Goal: Task Accomplishment & Management: Use online tool/utility

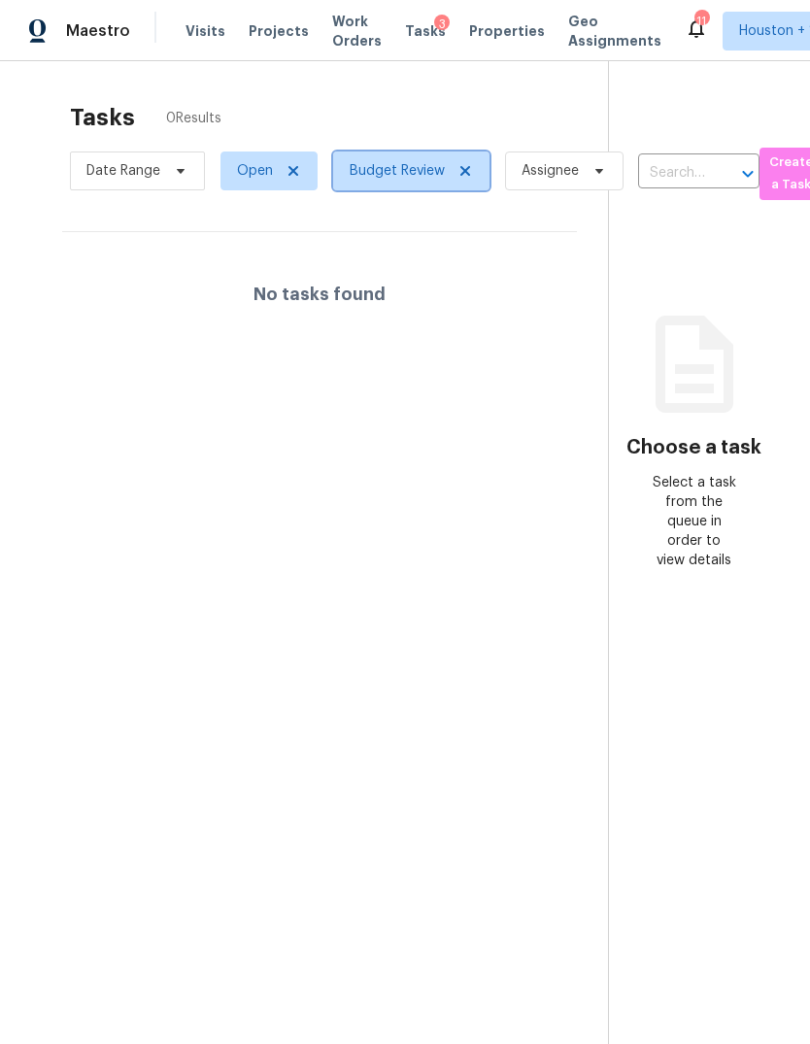
click at [466, 176] on icon at bounding box center [465, 171] width 10 height 10
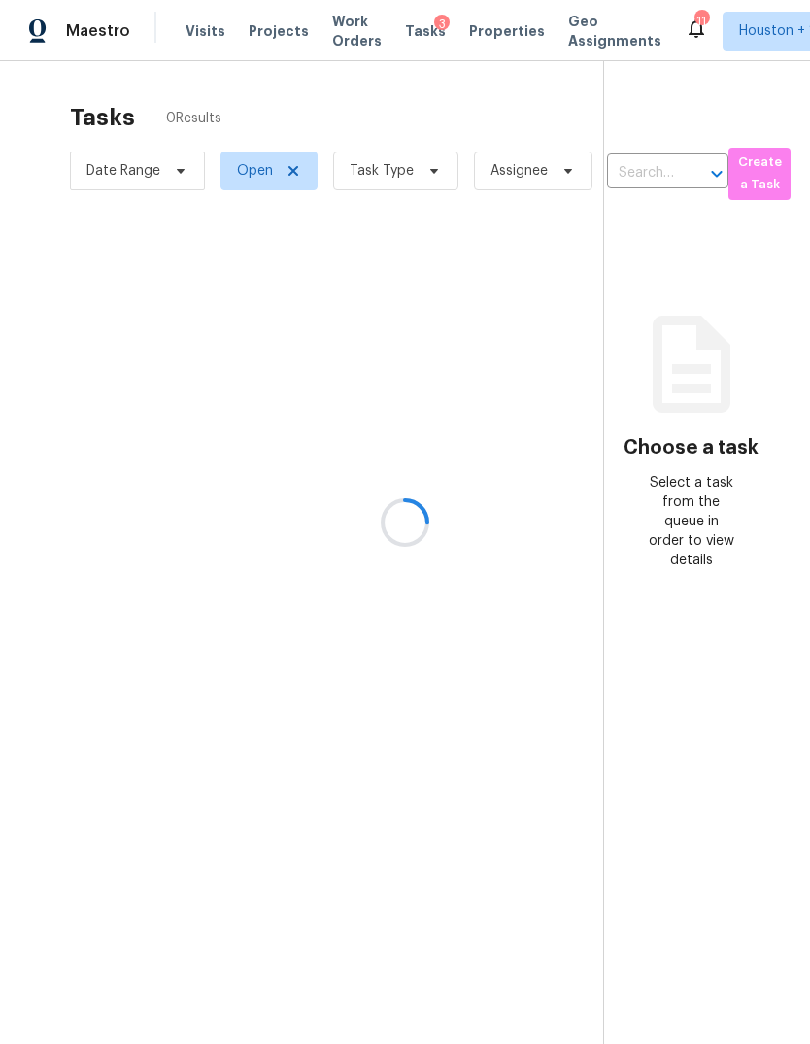
click at [397, 181] on div at bounding box center [405, 522] width 810 height 1044
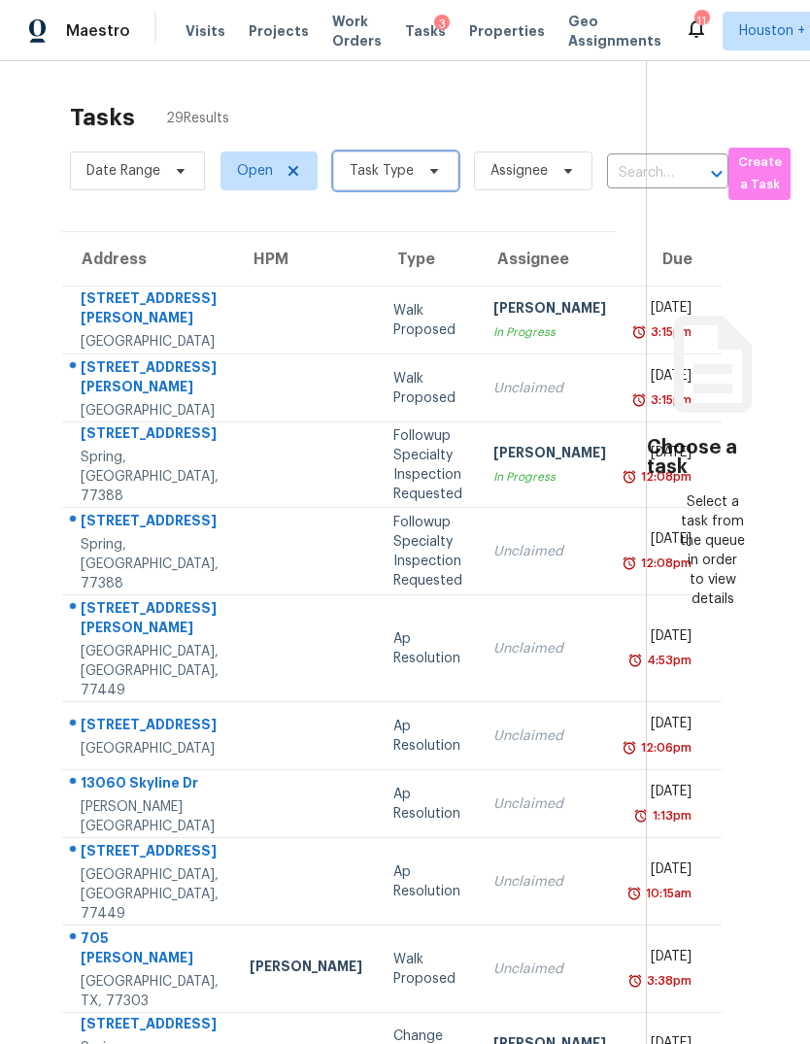
click at [432, 165] on icon at bounding box center [434, 171] width 16 height 16
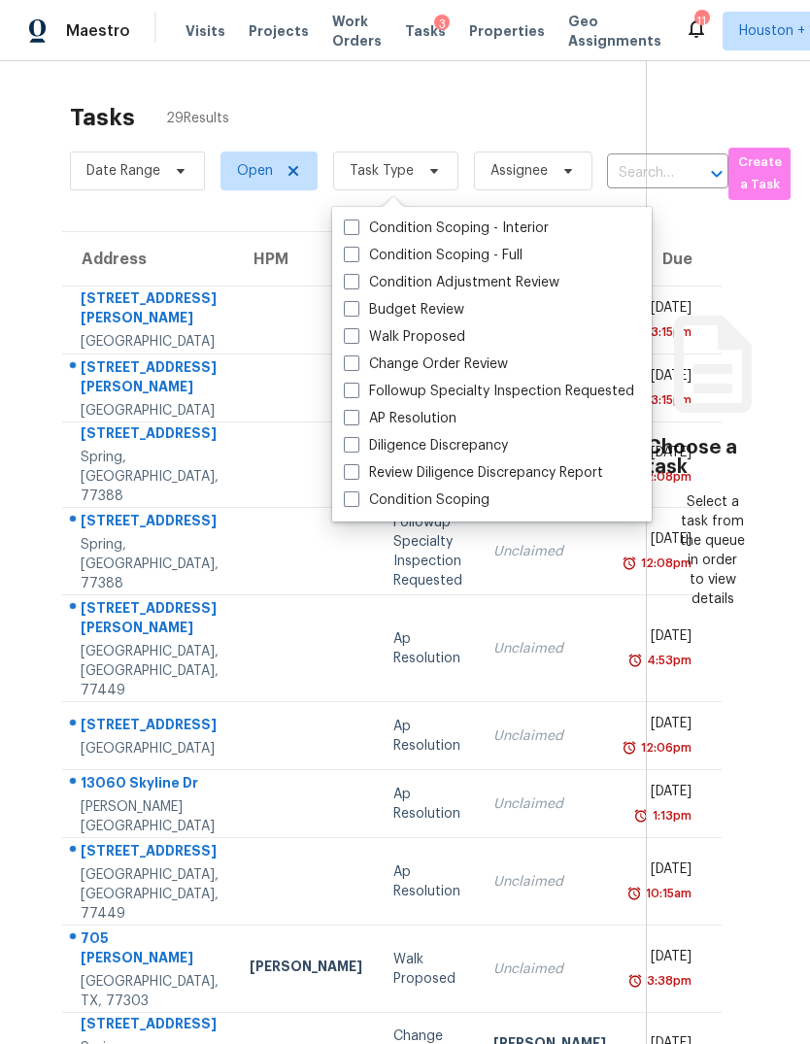
click at [497, 255] on label "Condition Scoping - Full" at bounding box center [433, 255] width 179 height 19
click at [356, 255] on input "Condition Scoping - Full" at bounding box center [350, 252] width 13 height 13
checkbox input "true"
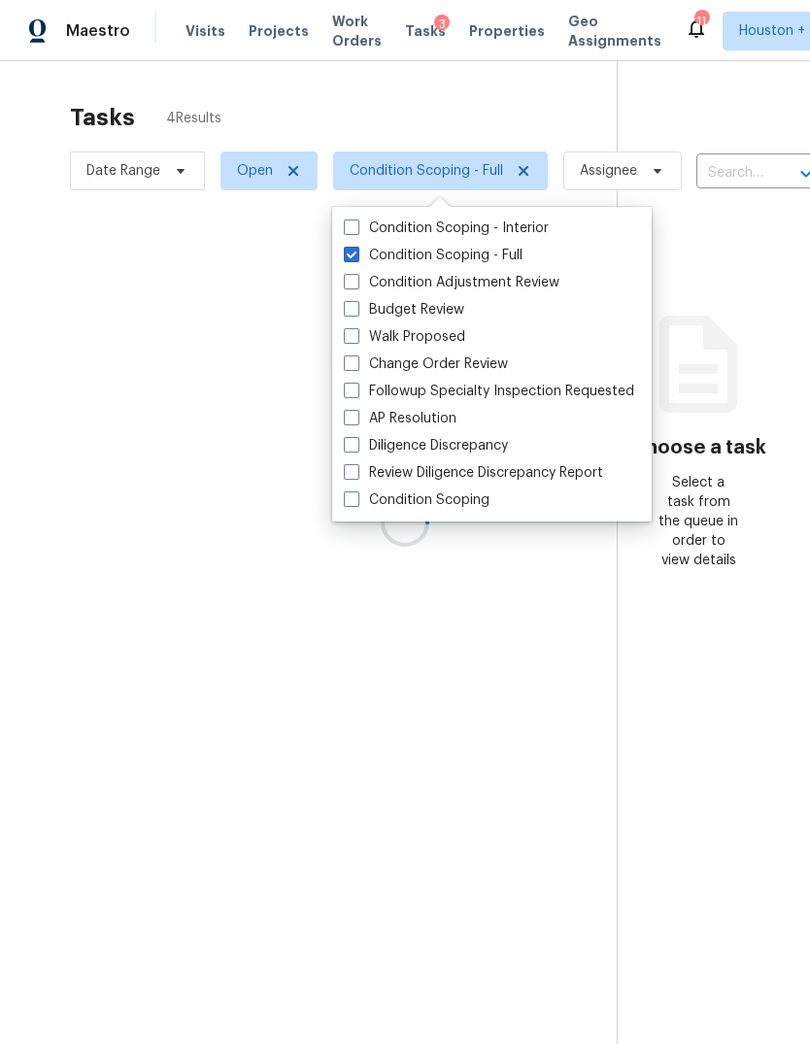
click at [516, 225] on label "Condition Scoping - Interior" at bounding box center [446, 227] width 205 height 19
click at [356, 225] on input "Condition Scoping - Interior" at bounding box center [350, 224] width 13 height 13
checkbox input "true"
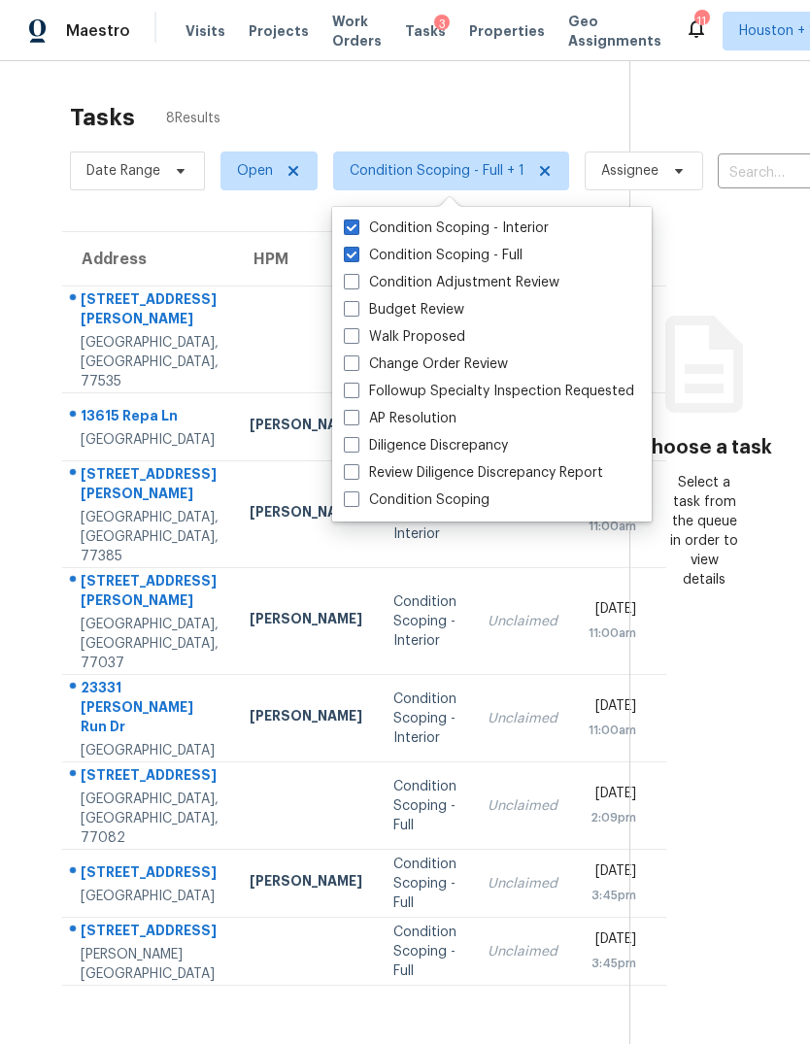
click at [587, 97] on div "Tasks 8 Results" at bounding box center [349, 117] width 559 height 50
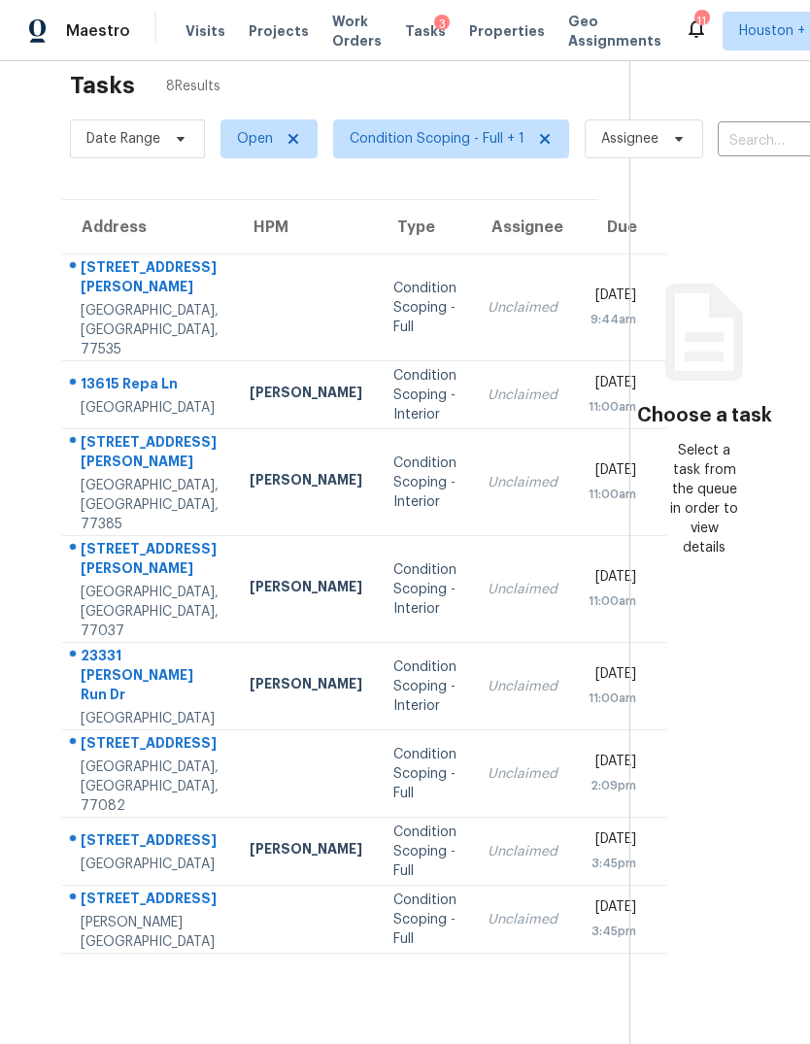
scroll to position [29, 0]
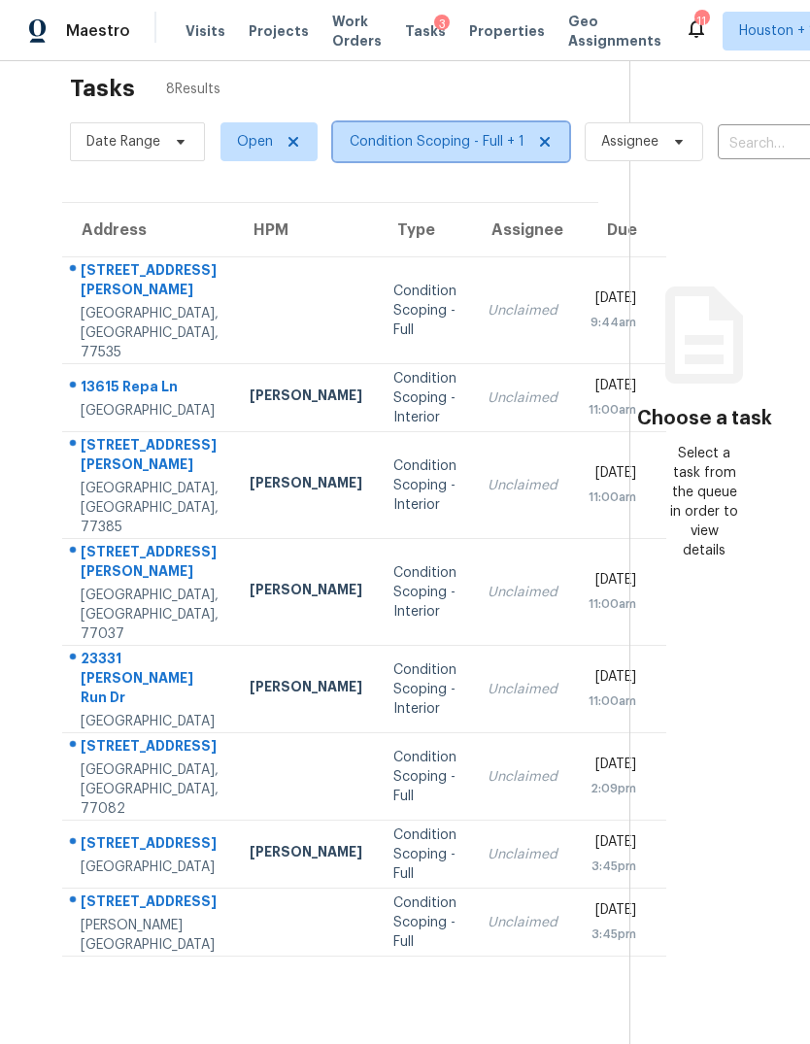
click at [497, 132] on span "Condition Scoping - Full + 1" at bounding box center [437, 141] width 175 height 19
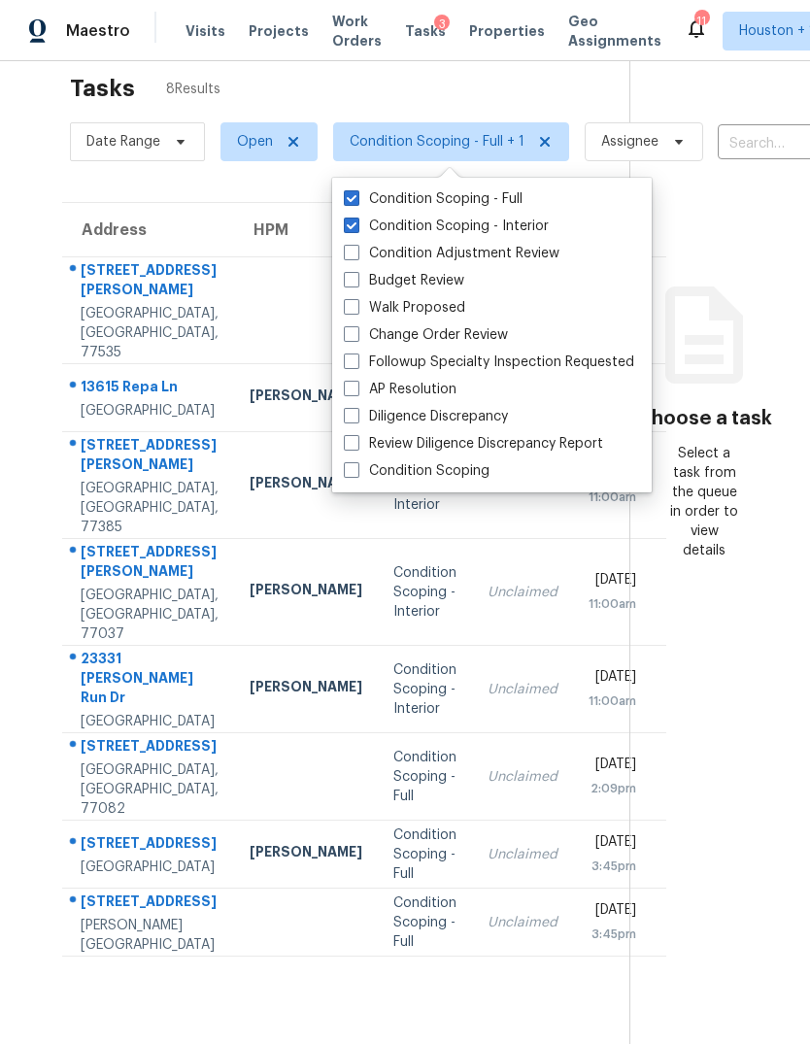
click at [699, 277] on icon at bounding box center [704, 335] width 117 height 117
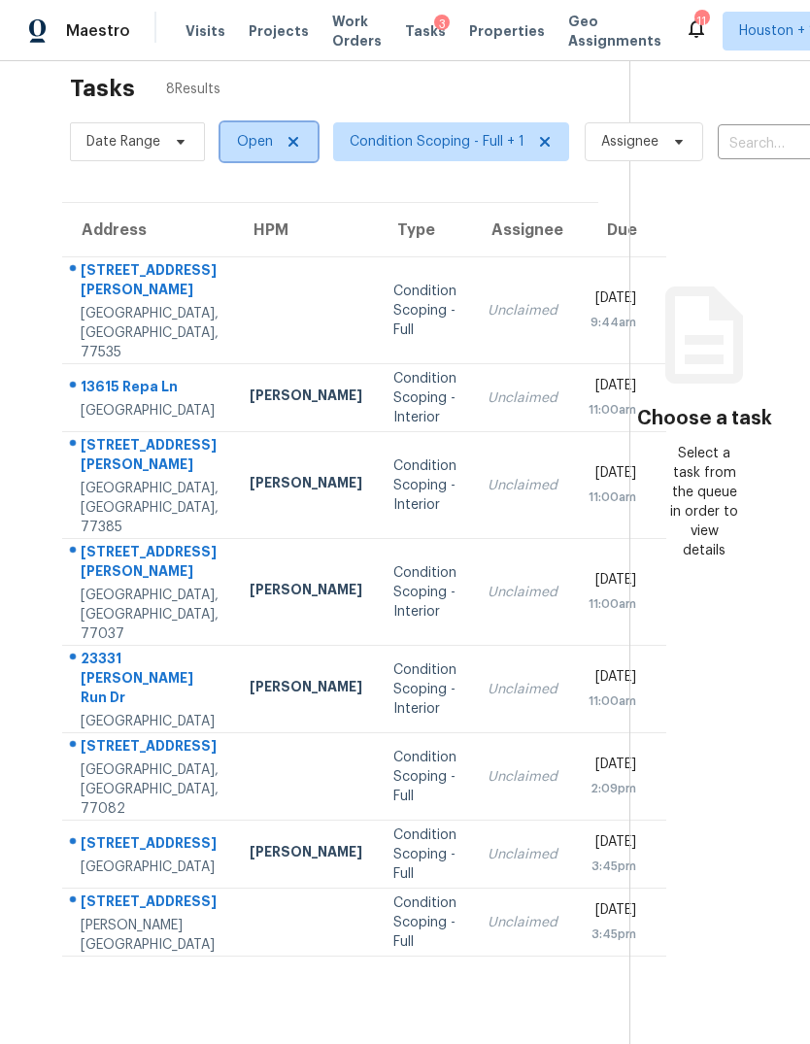
click at [285, 134] on icon at bounding box center [293, 142] width 16 height 16
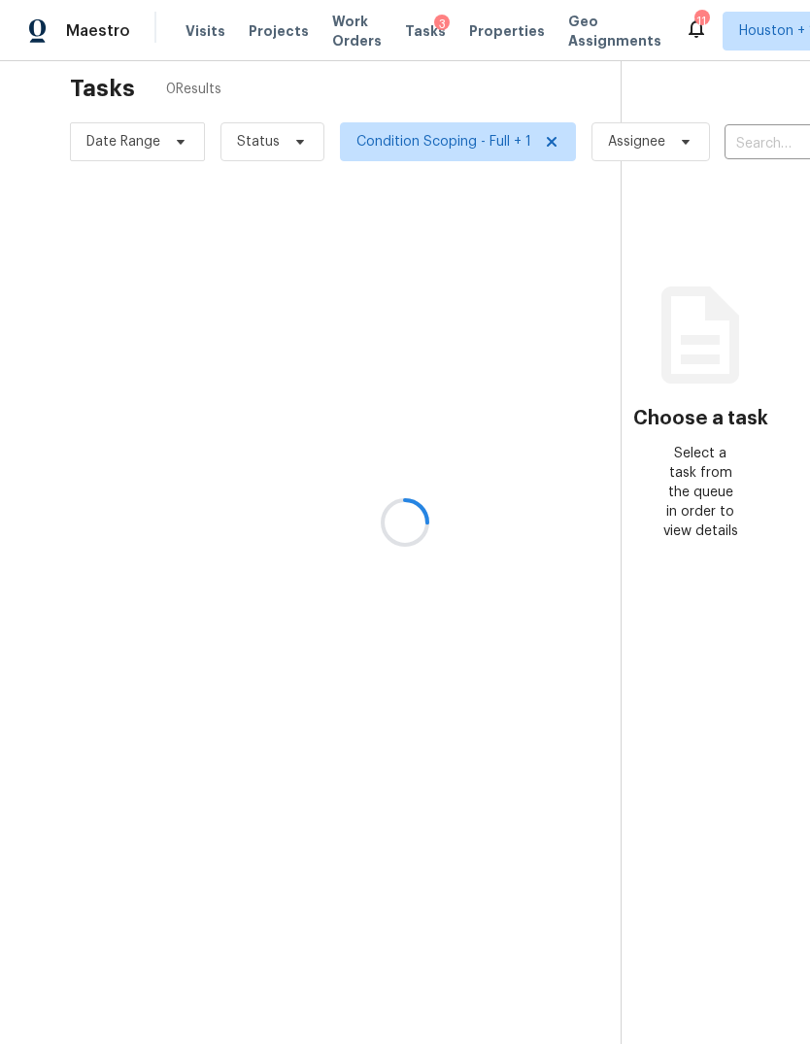
click at [257, 70] on div at bounding box center [405, 522] width 810 height 1044
click at [267, 68] on div at bounding box center [405, 522] width 810 height 1044
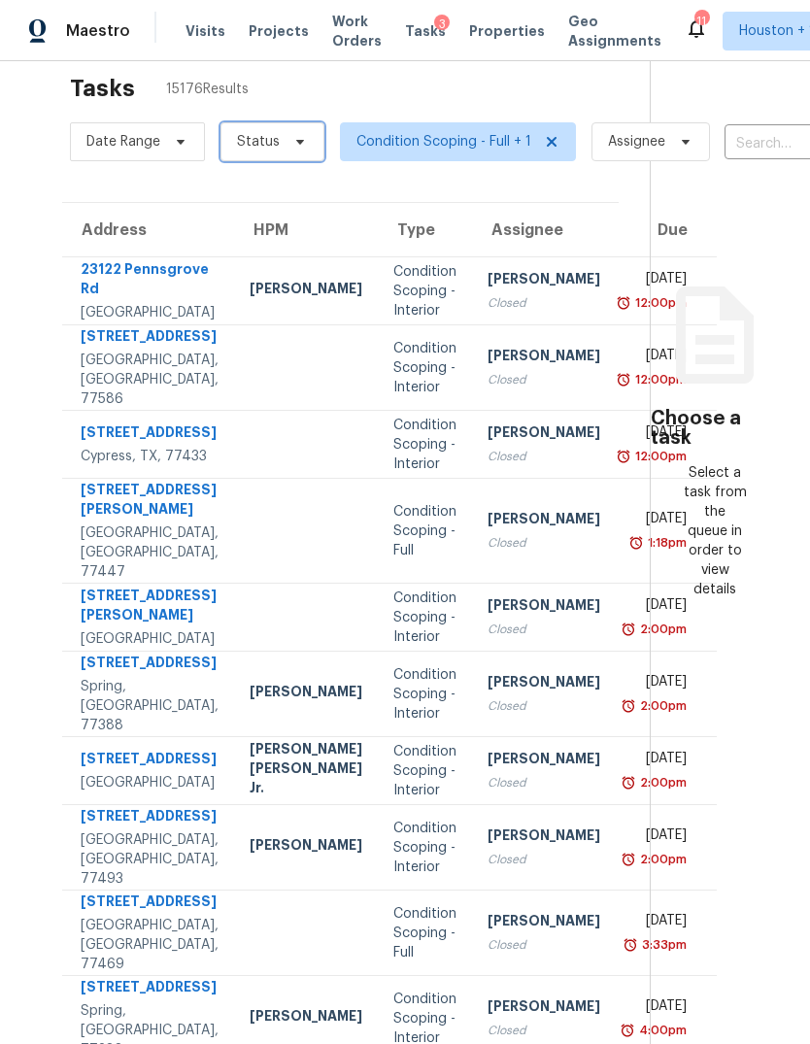
click at [262, 132] on span "Status" at bounding box center [258, 141] width 43 height 19
click at [232, 190] on span at bounding box center [239, 198] width 16 height 16
click at [232, 189] on input "Closed" at bounding box center [237, 195] width 13 height 13
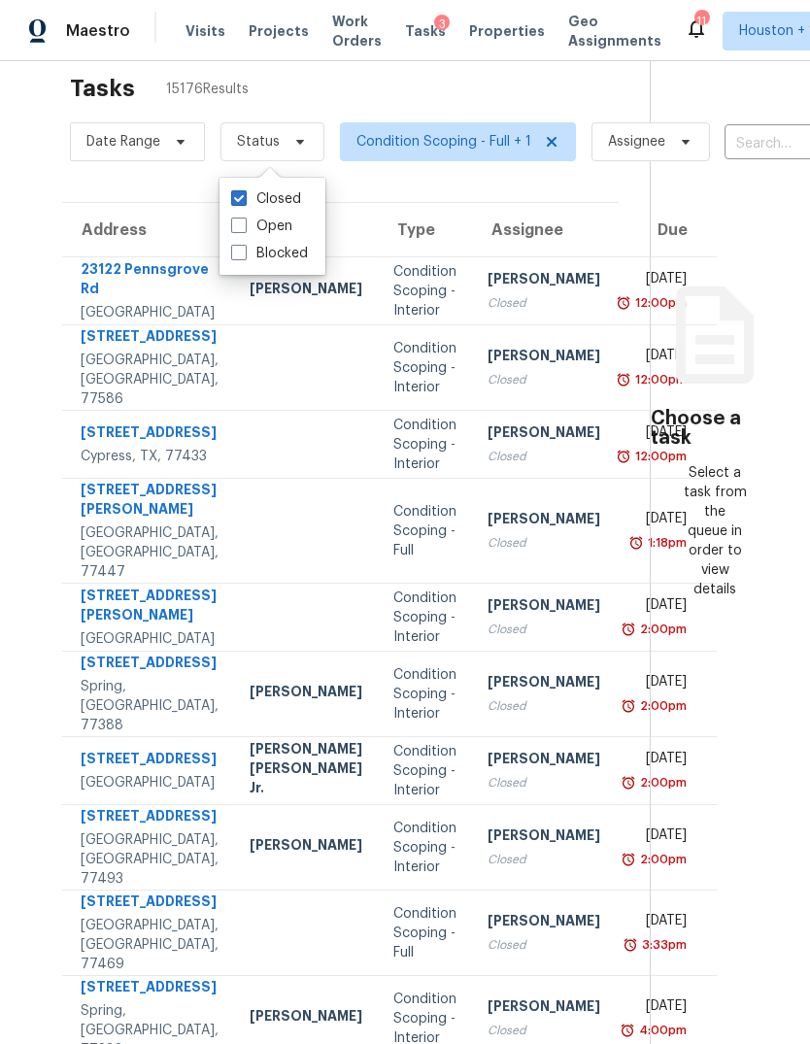
checkbox input "true"
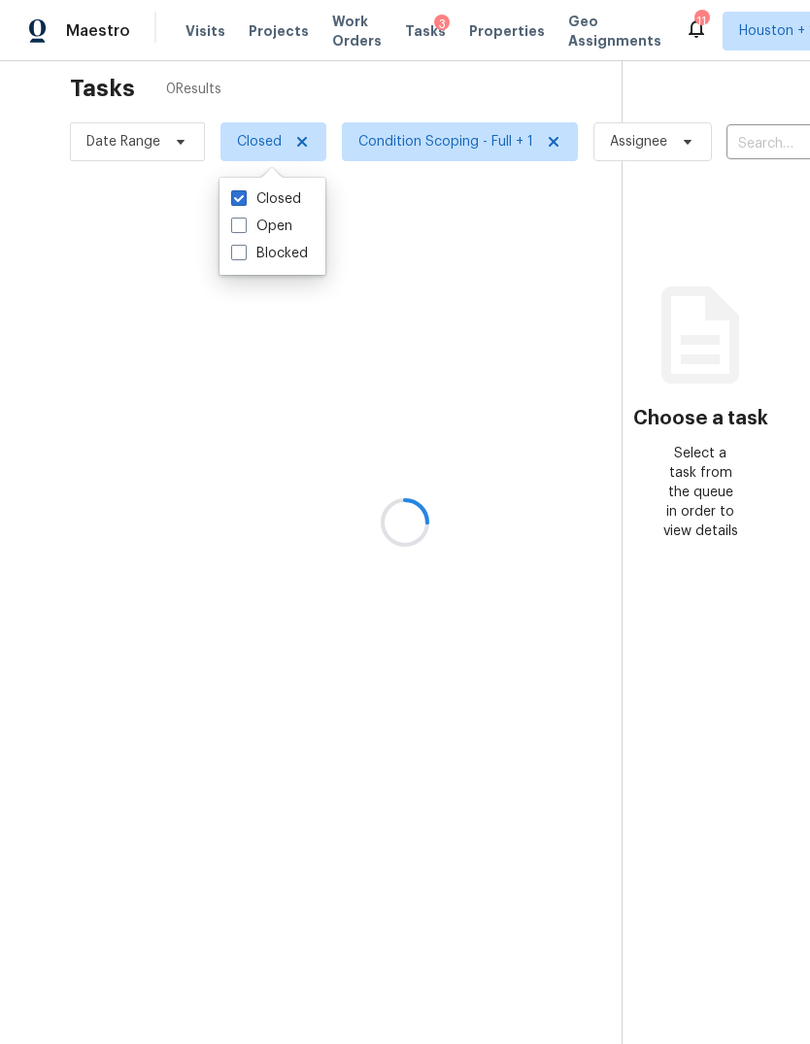
click at [100, 67] on div at bounding box center [405, 522] width 810 height 1044
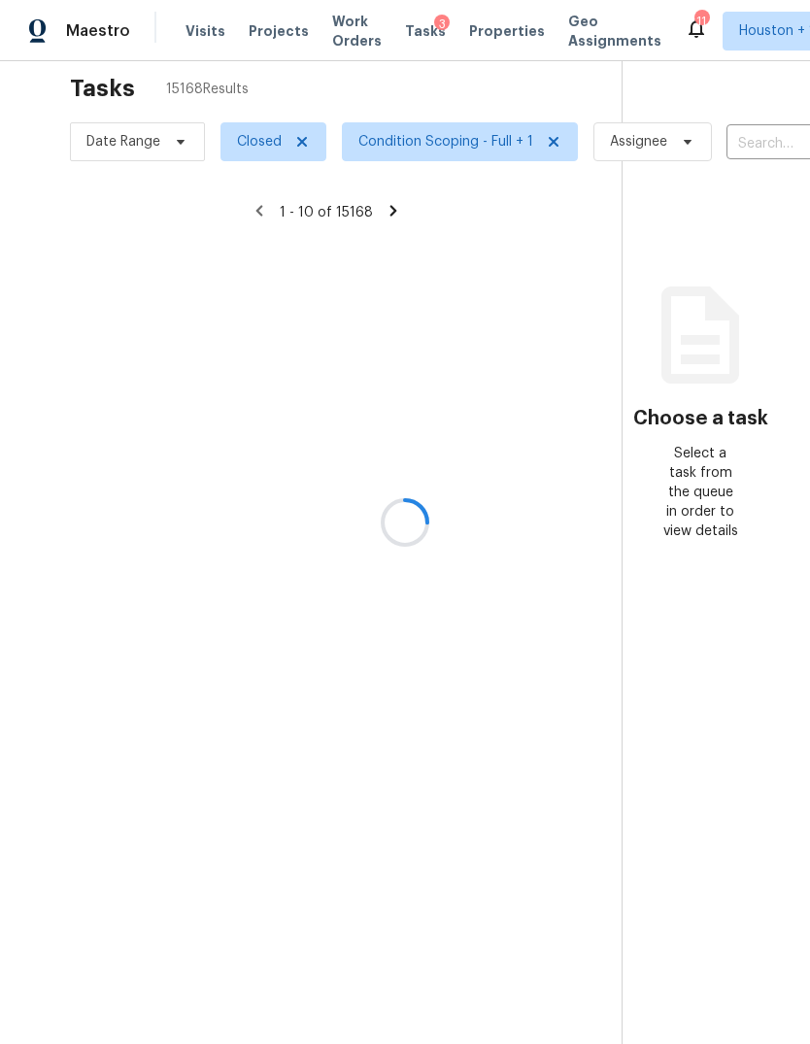
click at [127, 76] on div at bounding box center [405, 522] width 810 height 1044
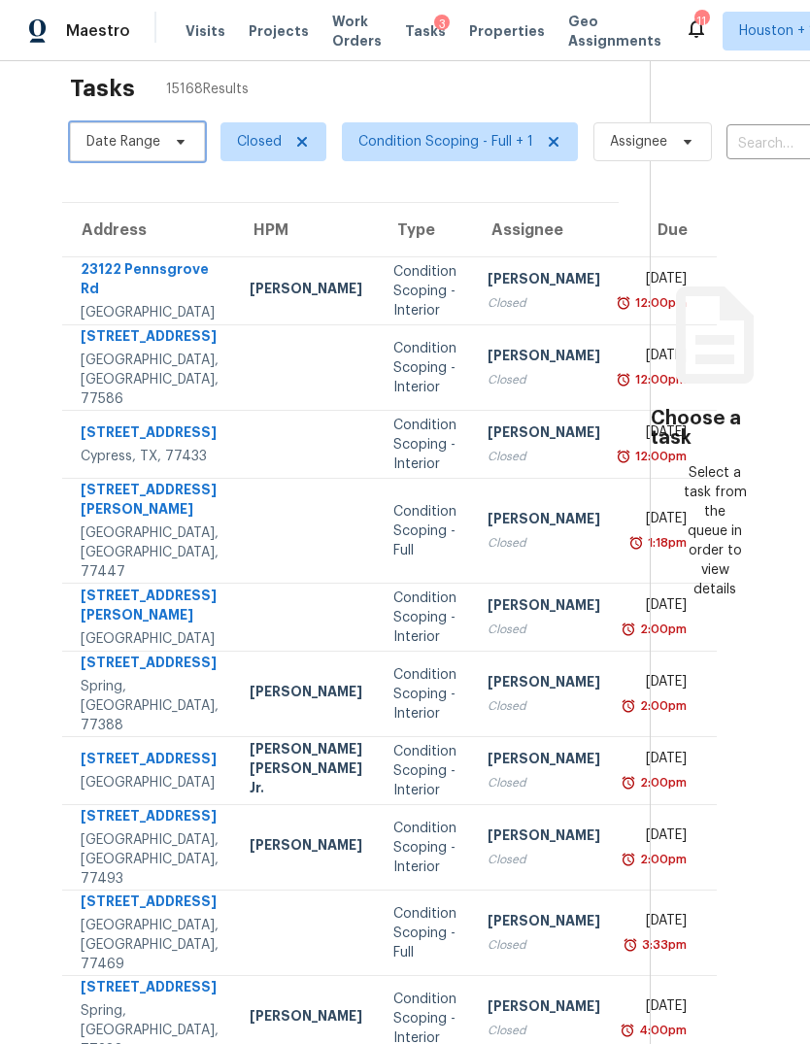
click at [132, 132] on span "Date Range" at bounding box center [123, 141] width 74 height 19
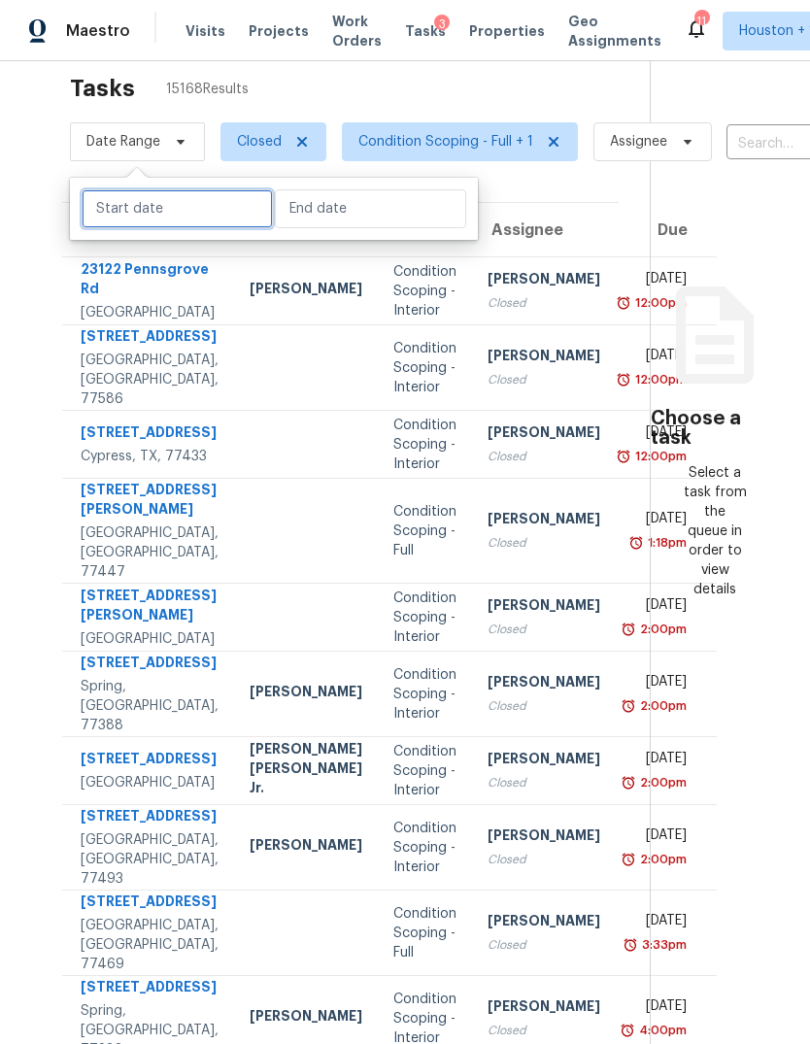
click at [130, 189] on input "text" at bounding box center [177, 208] width 191 height 39
select select "7"
select select "2025"
select select "8"
select select "2025"
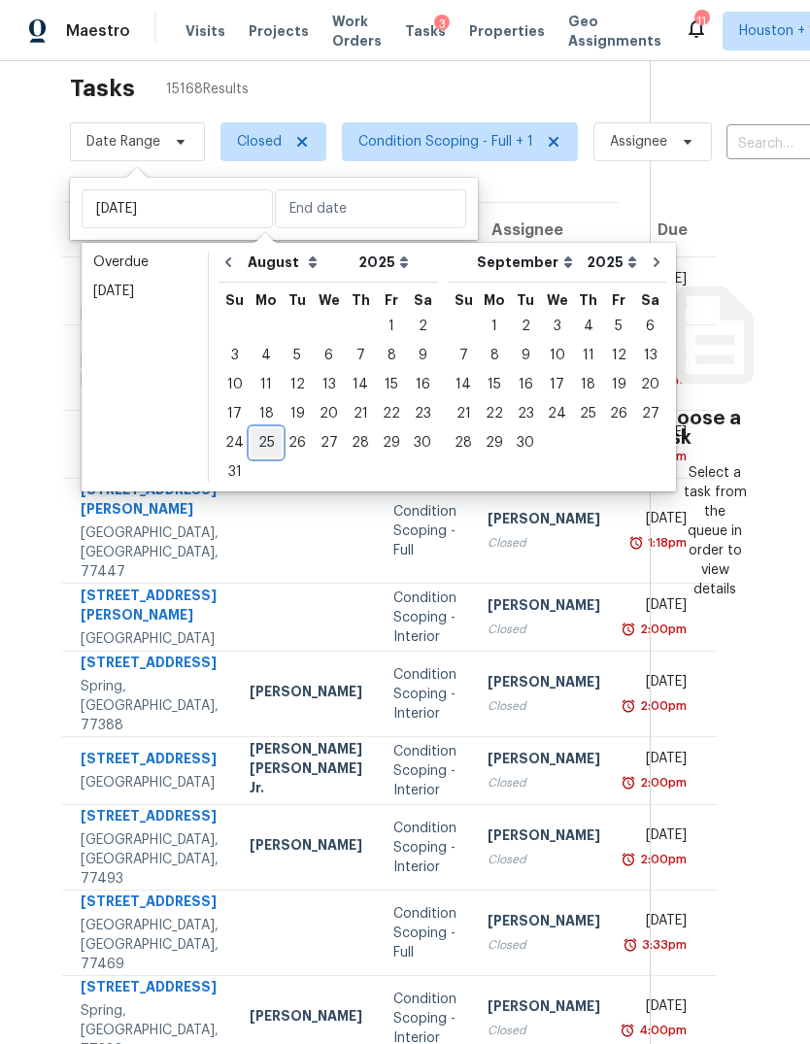
click at [256, 429] on div "25" at bounding box center [266, 442] width 31 height 27
type input "[DATE]"
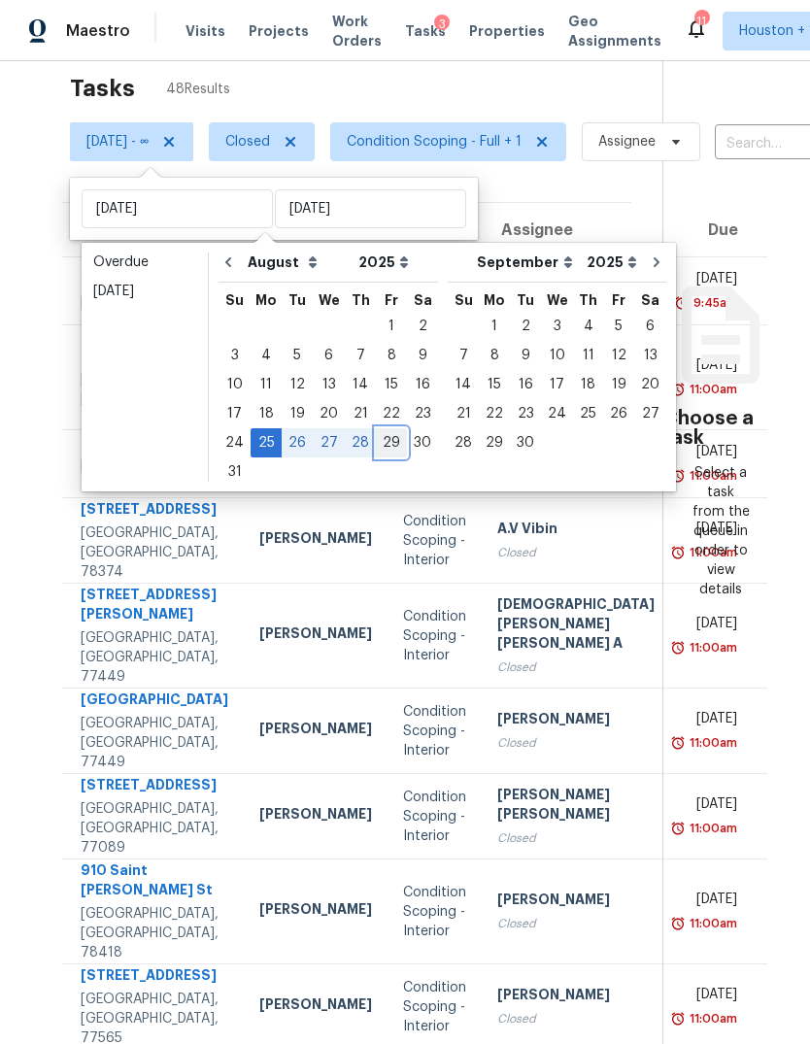
click at [387, 429] on div "29" at bounding box center [391, 442] width 31 height 27
type input "[DATE]"
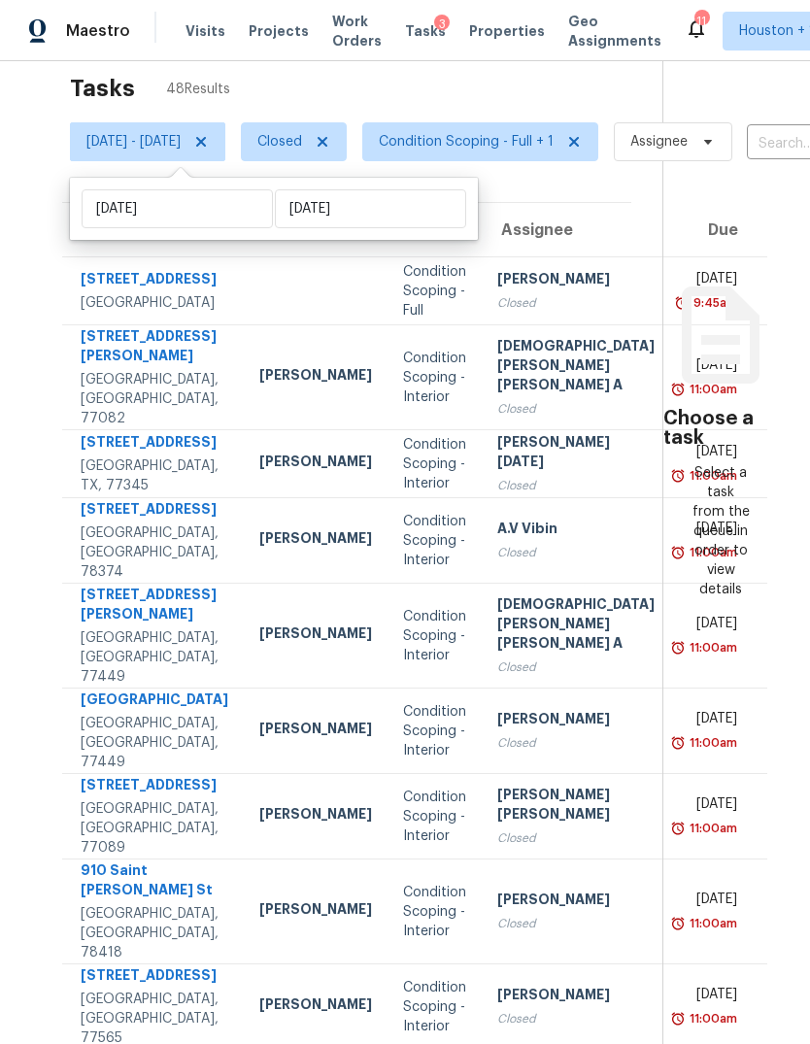
click at [29, 634] on div "Tasks 48 Results [DATE] - [DATE] Closed Condition Scoping - Full + 1 Assignee ​…" at bounding box center [405, 600] width 810 height 1137
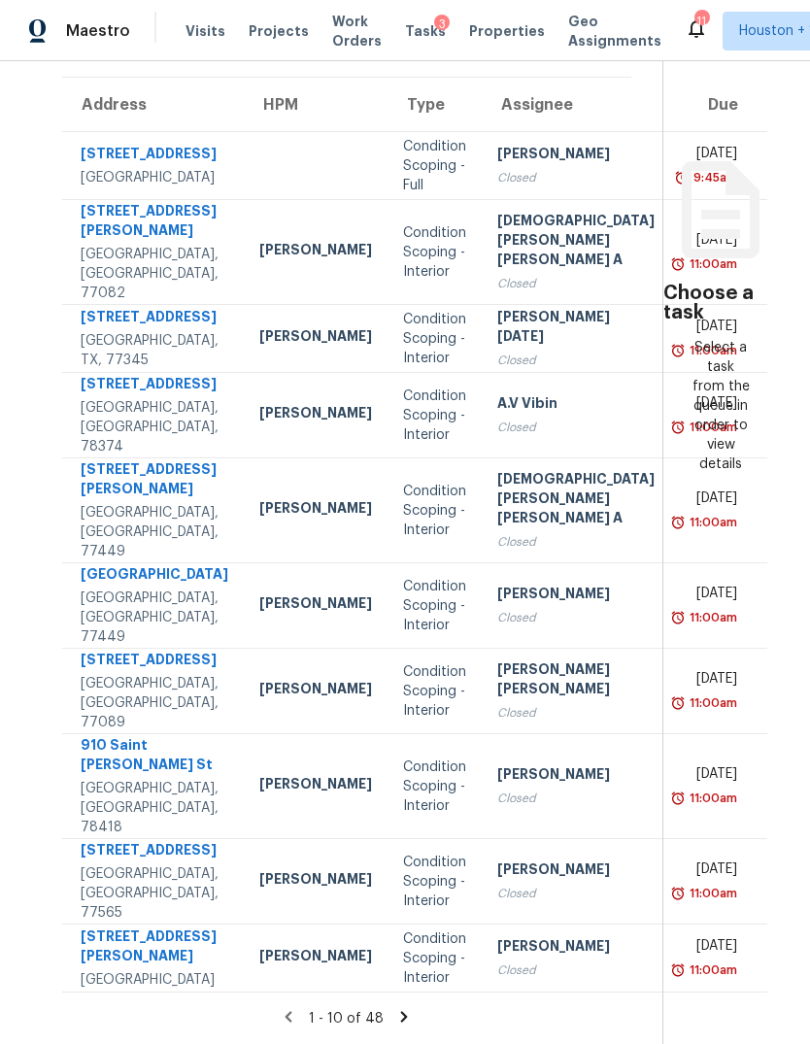
scroll to position [276, -1]
click at [395, 1008] on icon at bounding box center [403, 1016] width 17 height 17
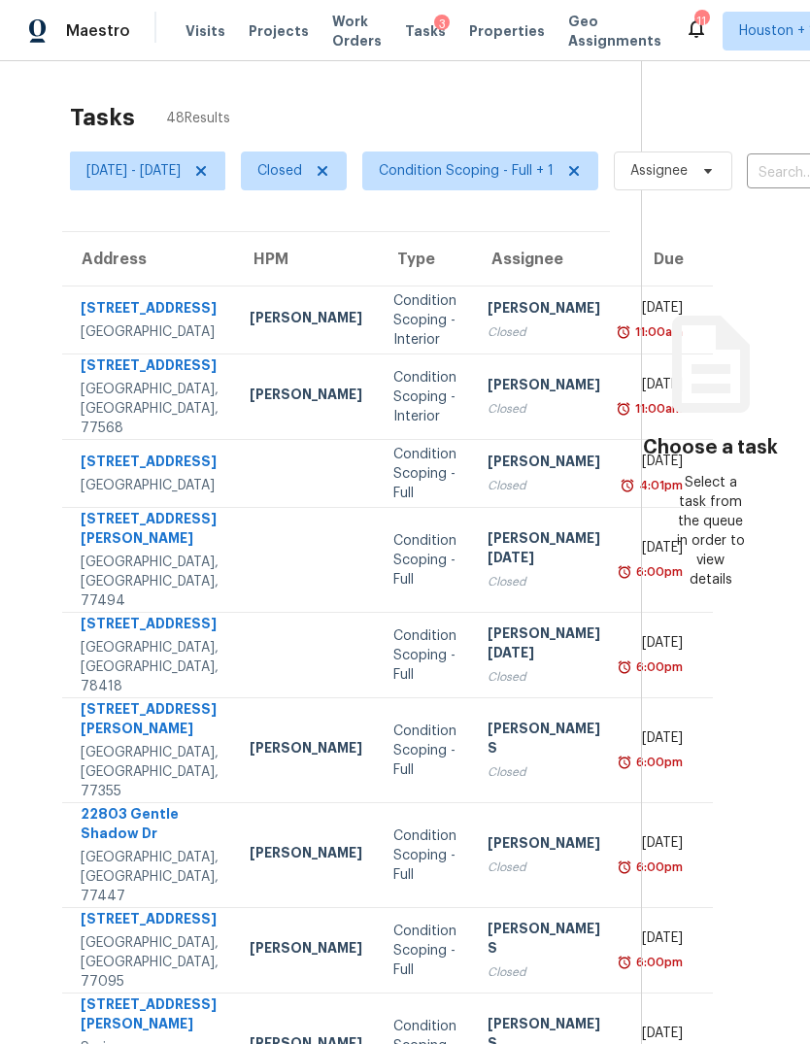
scroll to position [0, 0]
click at [116, 161] on span "[DATE] - [DATE]" at bounding box center [133, 170] width 94 height 19
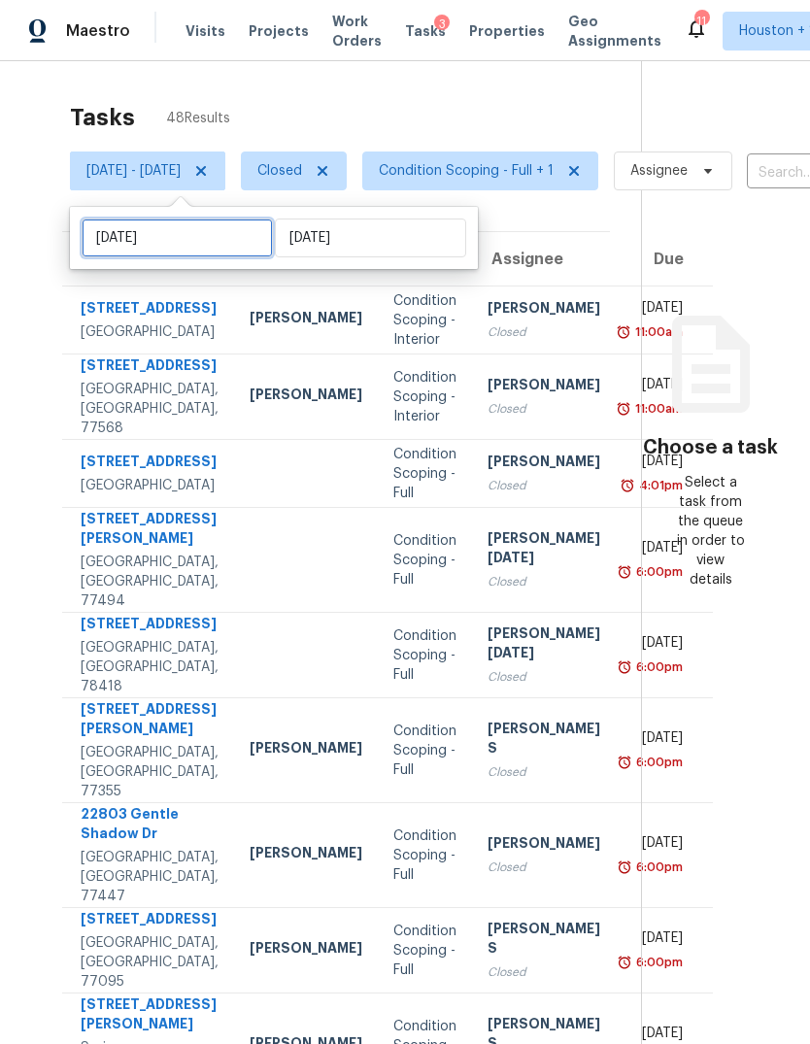
click at [112, 218] on input "[DATE]" at bounding box center [177, 237] width 191 height 39
select select "7"
select select "2025"
select select "8"
select select "2025"
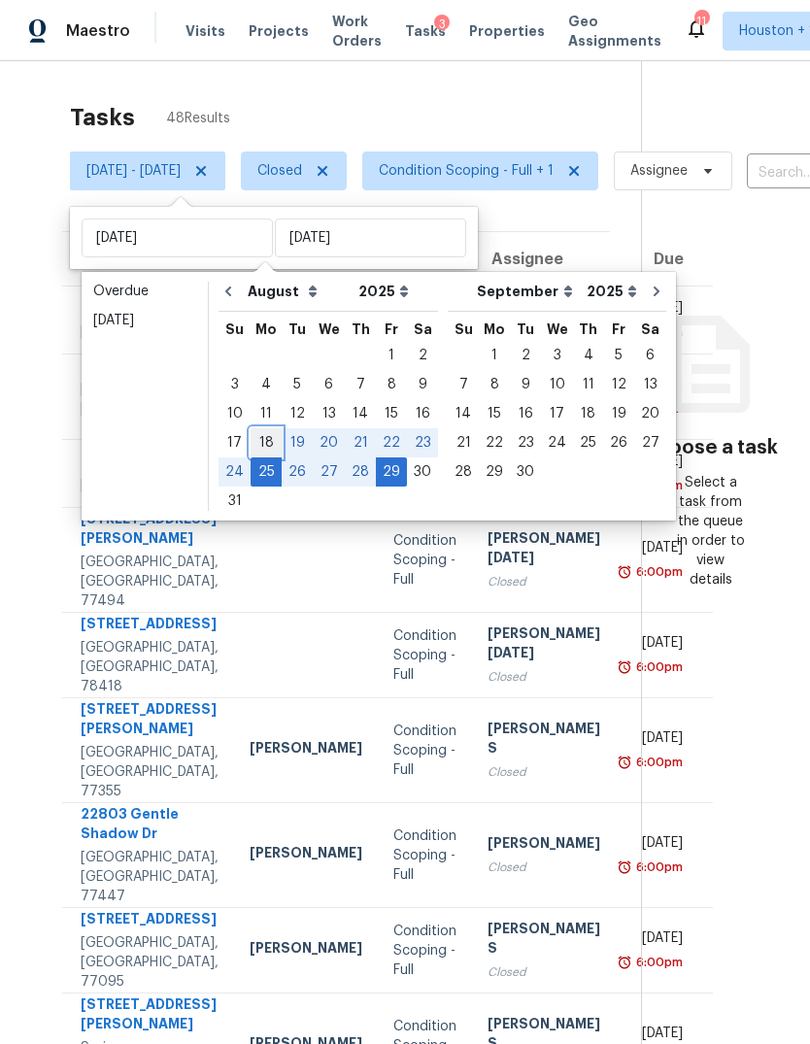
click at [253, 429] on div "18" at bounding box center [266, 442] width 31 height 27
type input "[DATE]"
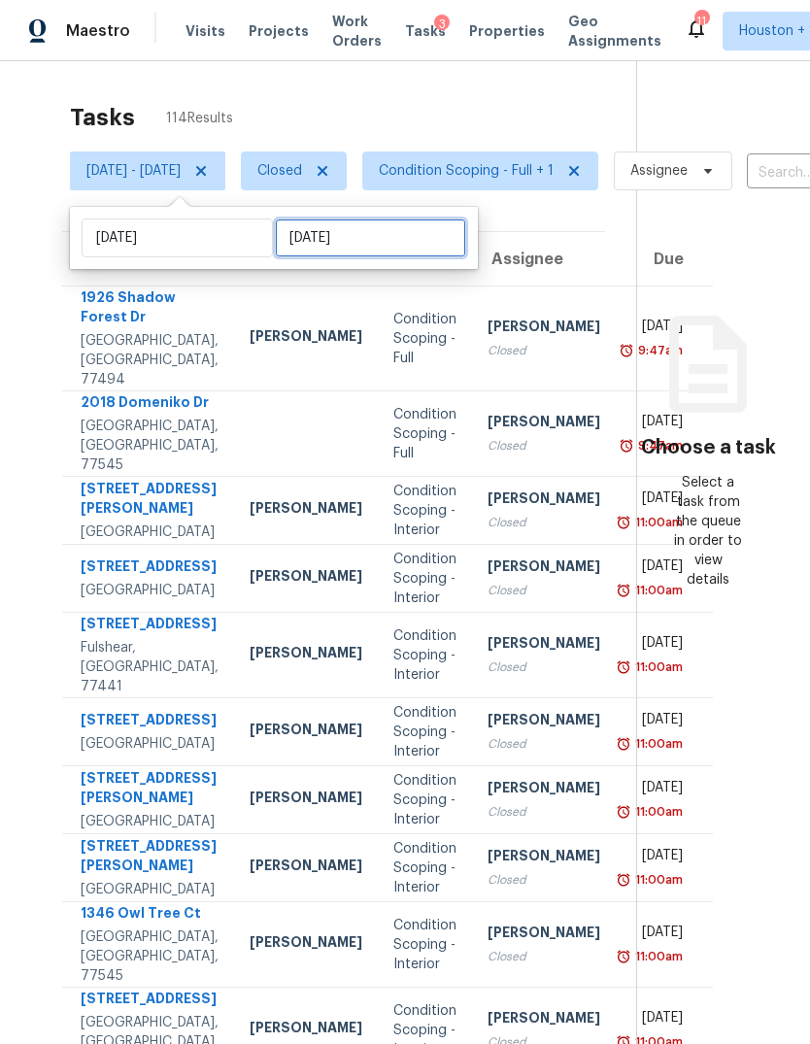
click at [346, 218] on input "[DATE]" at bounding box center [370, 237] width 191 height 39
select select "7"
select select "2025"
select select "8"
select select "2025"
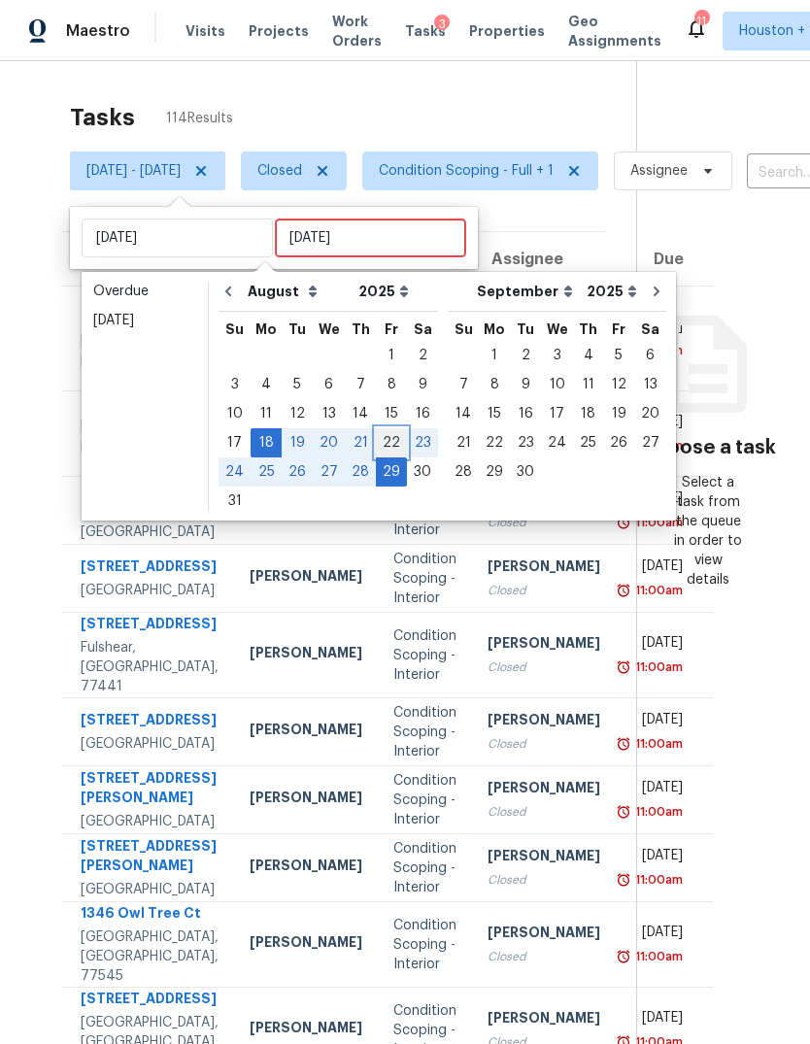
click at [376, 429] on div "22" at bounding box center [391, 442] width 31 height 27
type input "[DATE]"
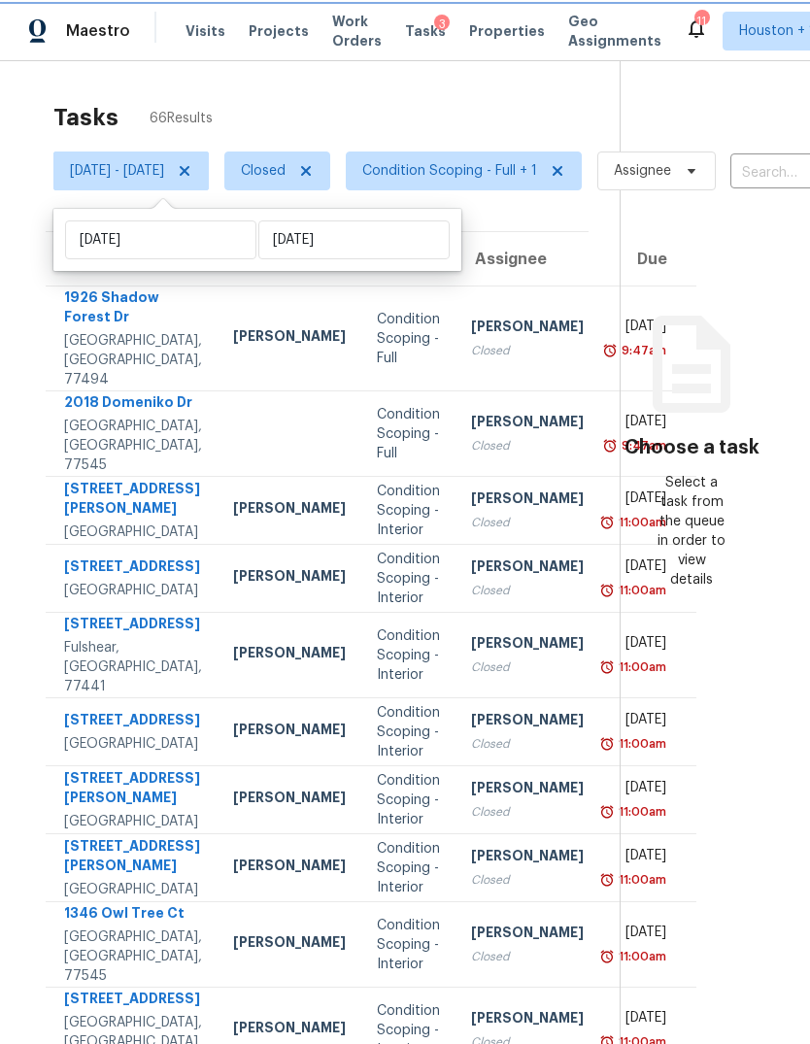
scroll to position [0, 16]
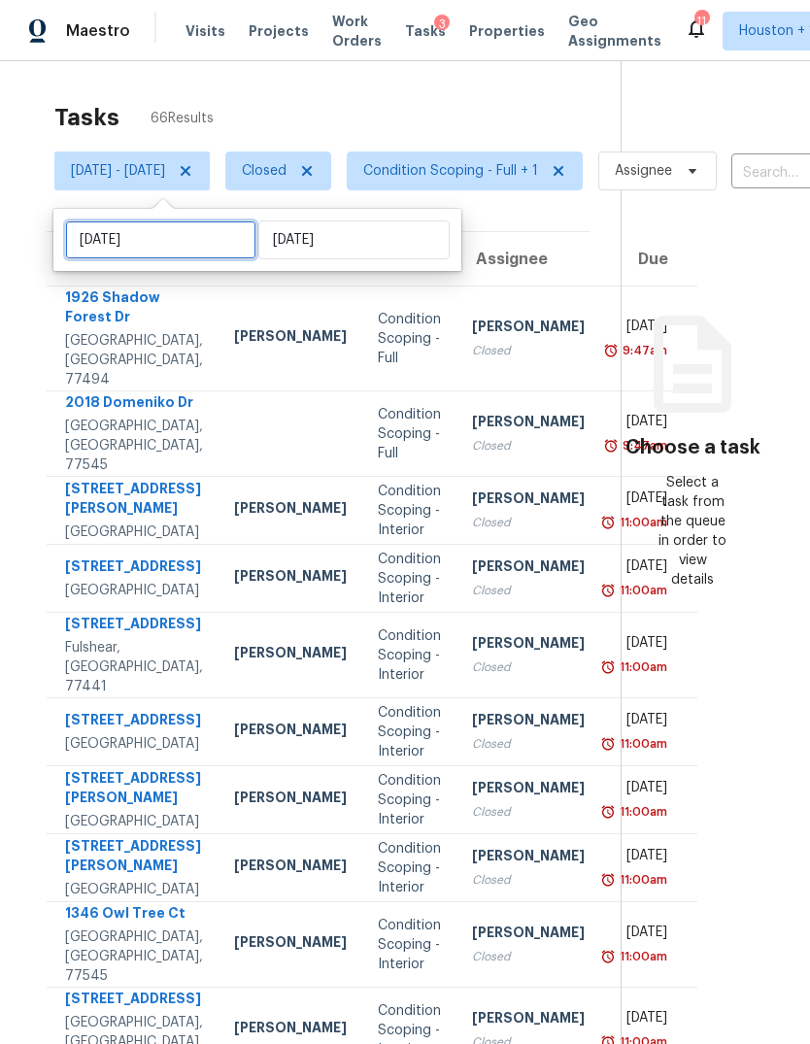
click at [111, 220] on input "[DATE]" at bounding box center [160, 239] width 191 height 39
select select "7"
select select "2025"
select select "8"
select select "2025"
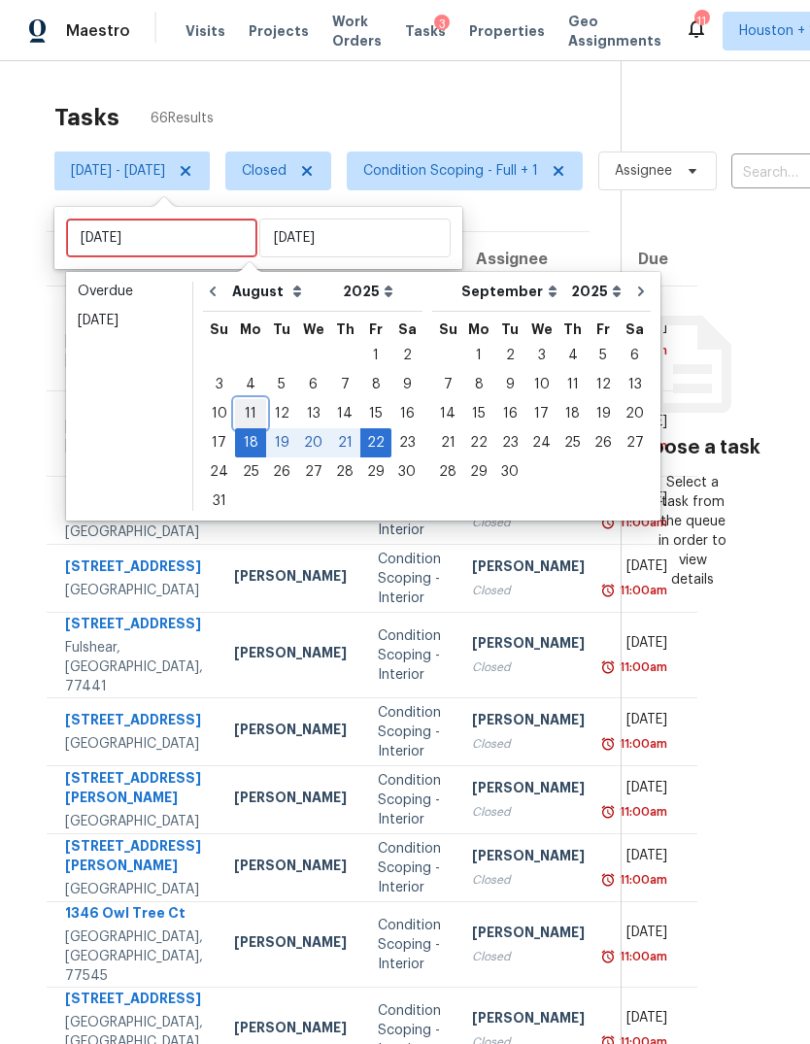
click at [248, 400] on div "11" at bounding box center [250, 413] width 31 height 27
type input "[DATE]"
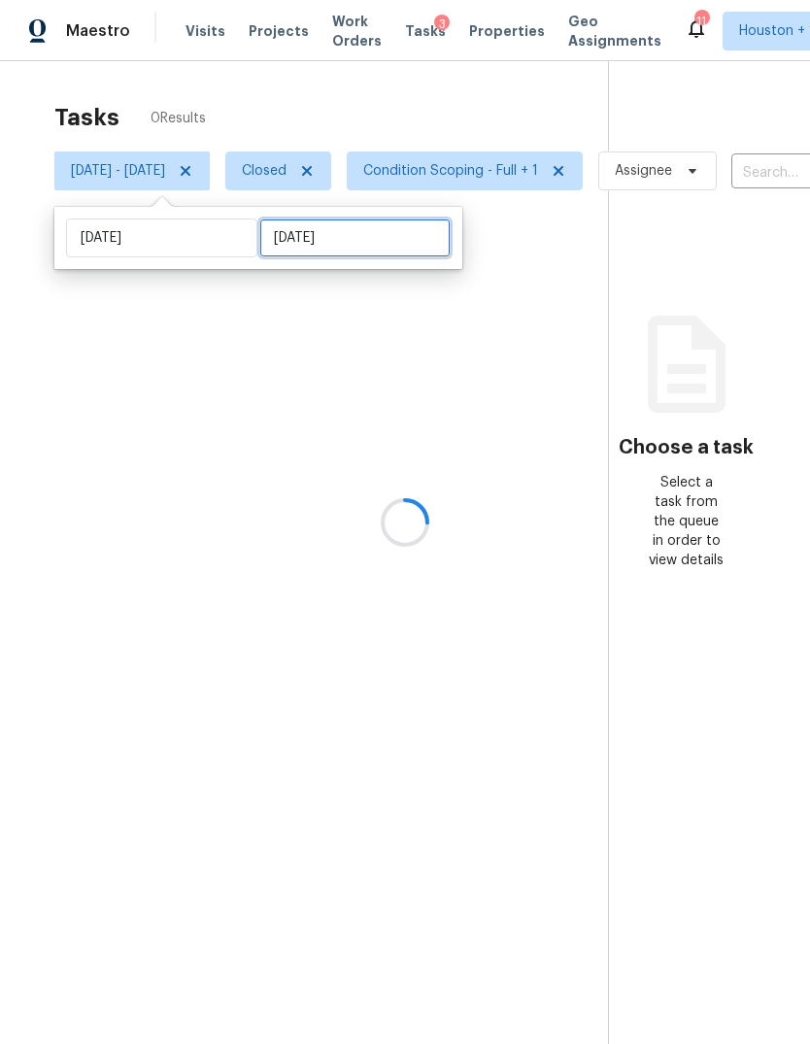
click at [304, 218] on input "[DATE]" at bounding box center [354, 237] width 191 height 39
select select "7"
select select "2025"
select select "8"
select select "2025"
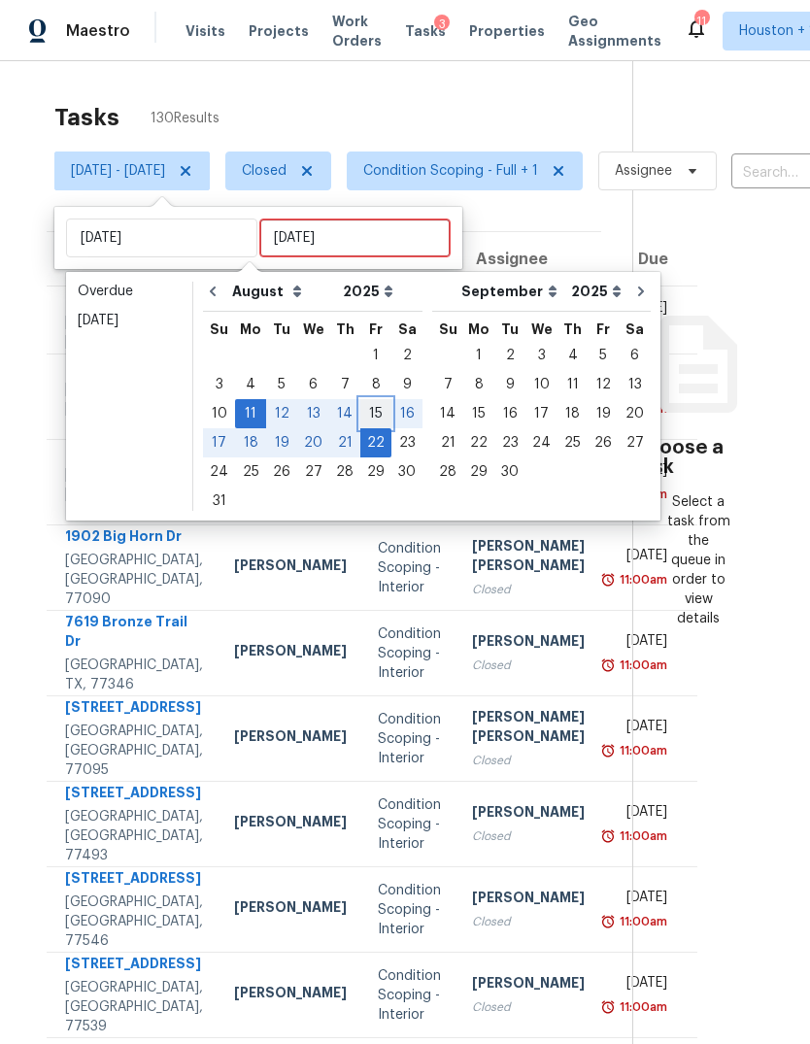
click at [365, 400] on div "15" at bounding box center [375, 413] width 31 height 27
type input "[DATE]"
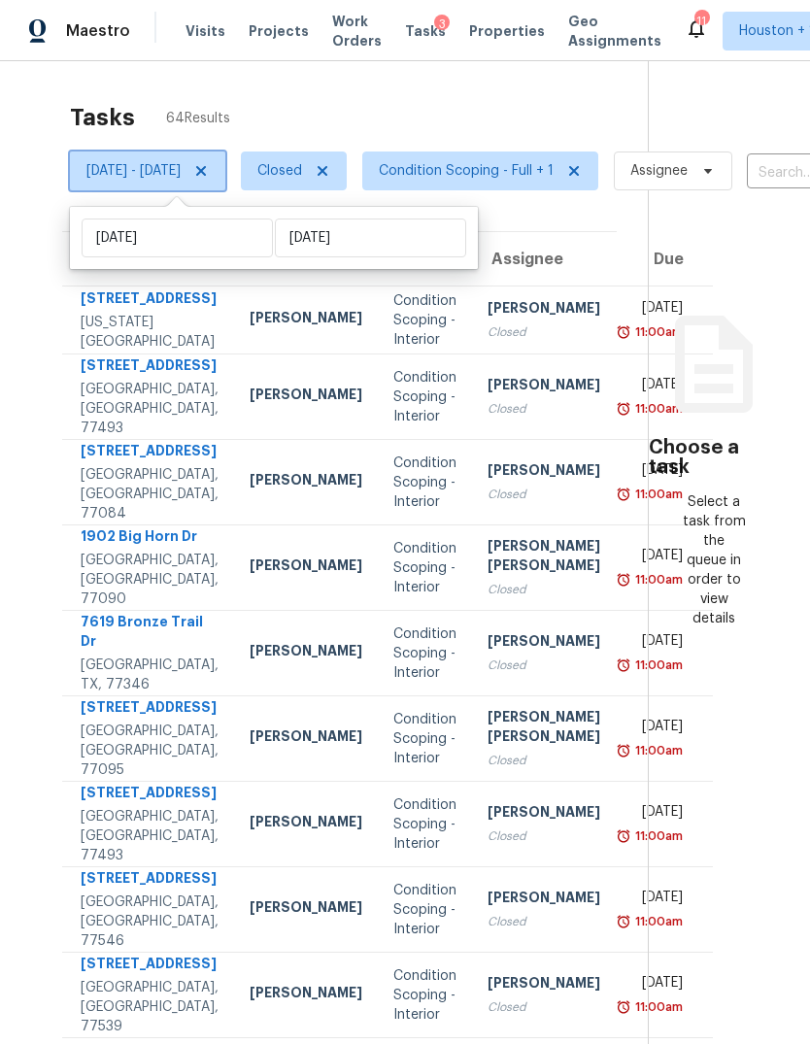
click at [209, 163] on icon at bounding box center [201, 171] width 16 height 16
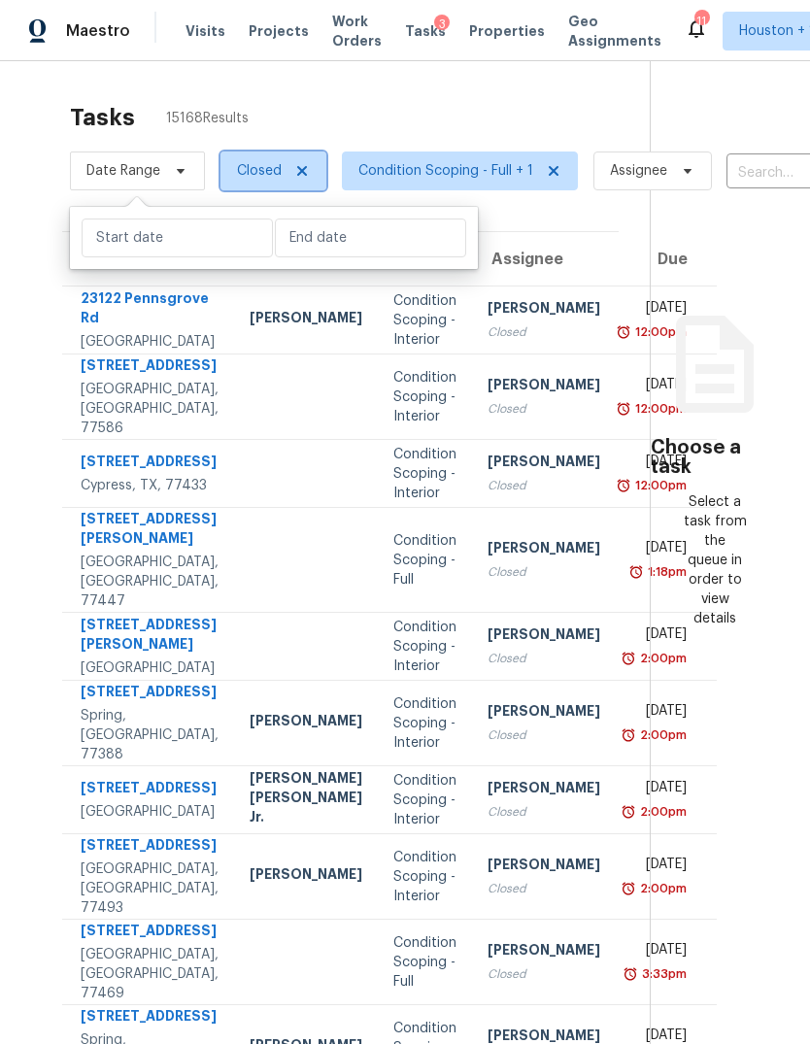
click at [309, 163] on icon at bounding box center [302, 171] width 16 height 16
